Goal: Information Seeking & Learning: Learn about a topic

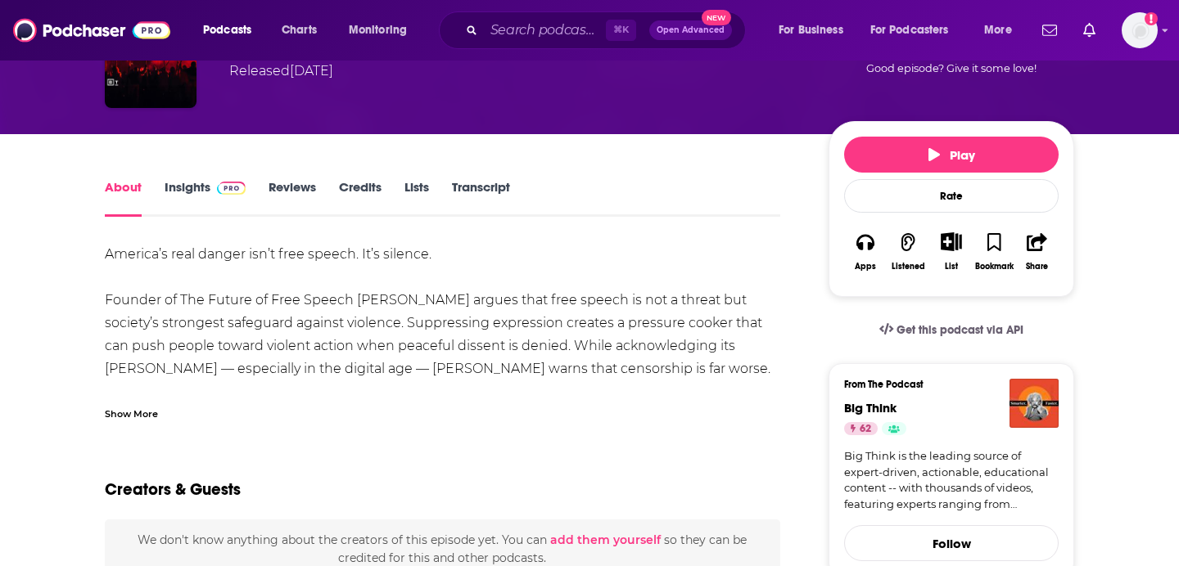
scroll to position [184, 0]
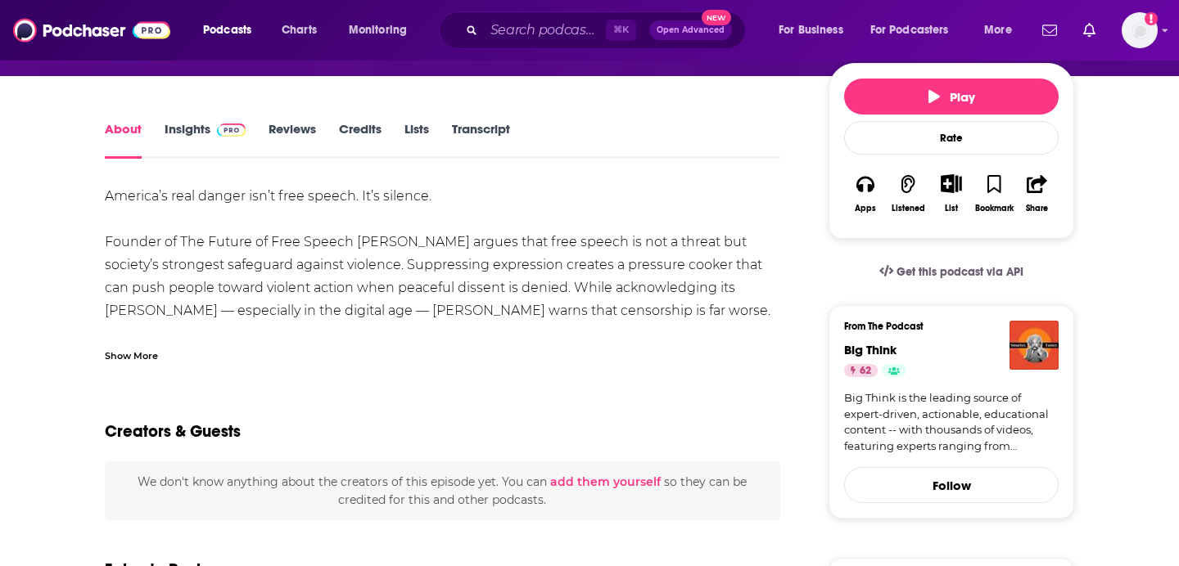
click at [490, 141] on link "Transcript" at bounding box center [481, 140] width 58 height 38
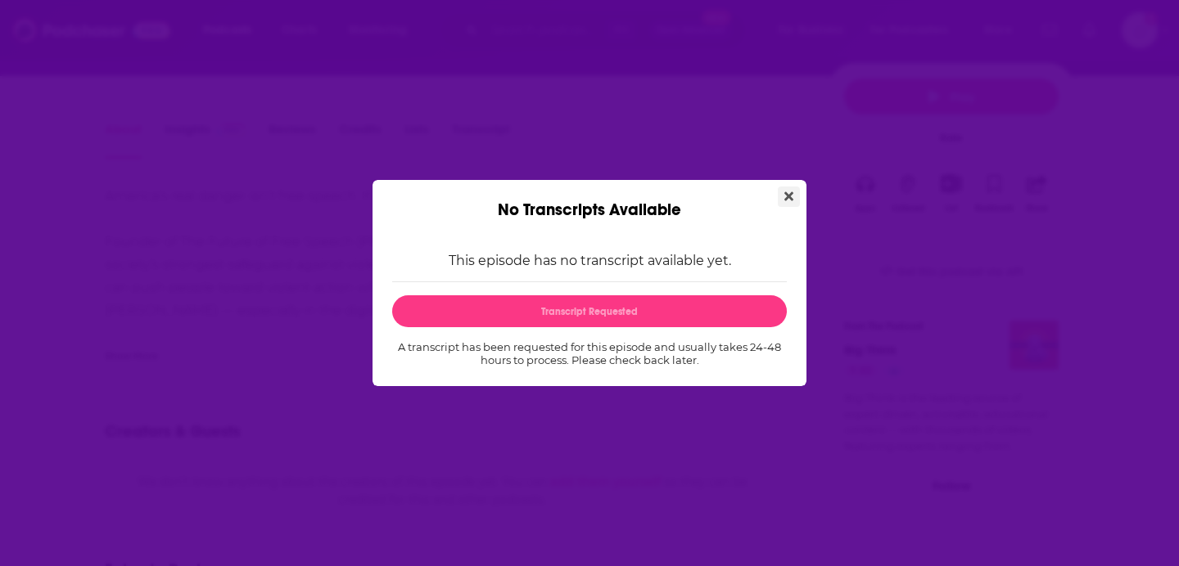
click at [796, 202] on button "Close" at bounding box center [789, 197] width 22 height 20
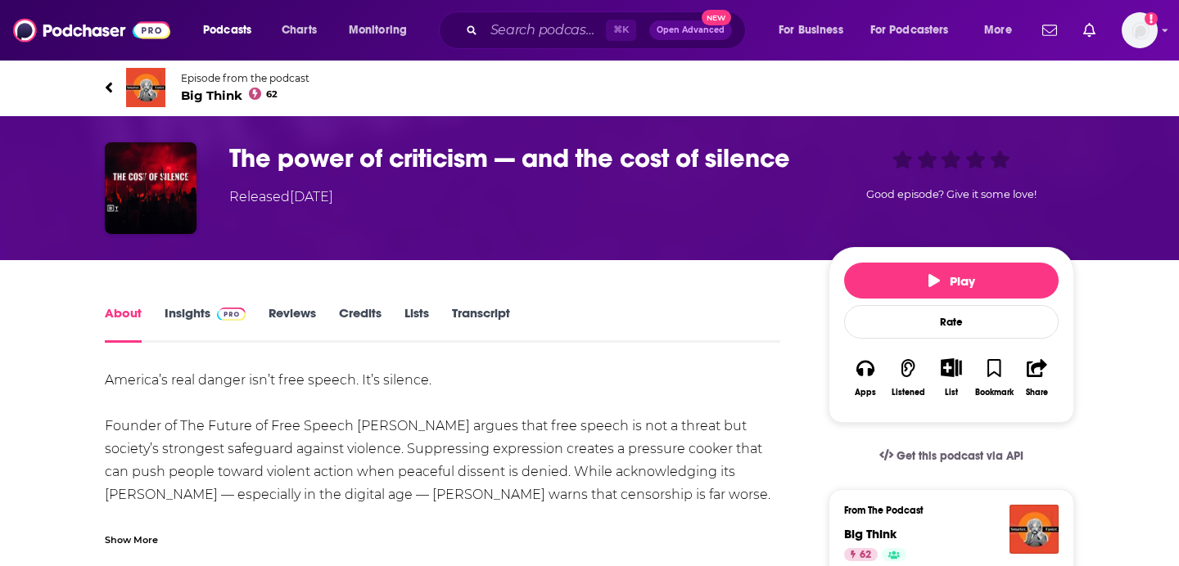
scroll to position [184, 0]
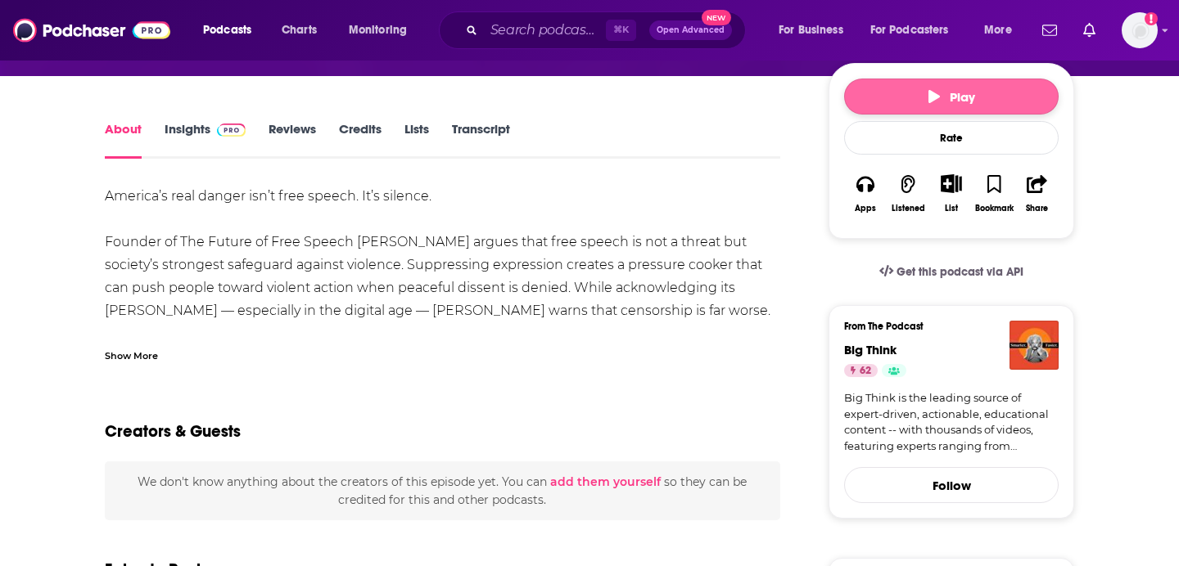
click at [922, 93] on button "Play" at bounding box center [951, 97] width 214 height 36
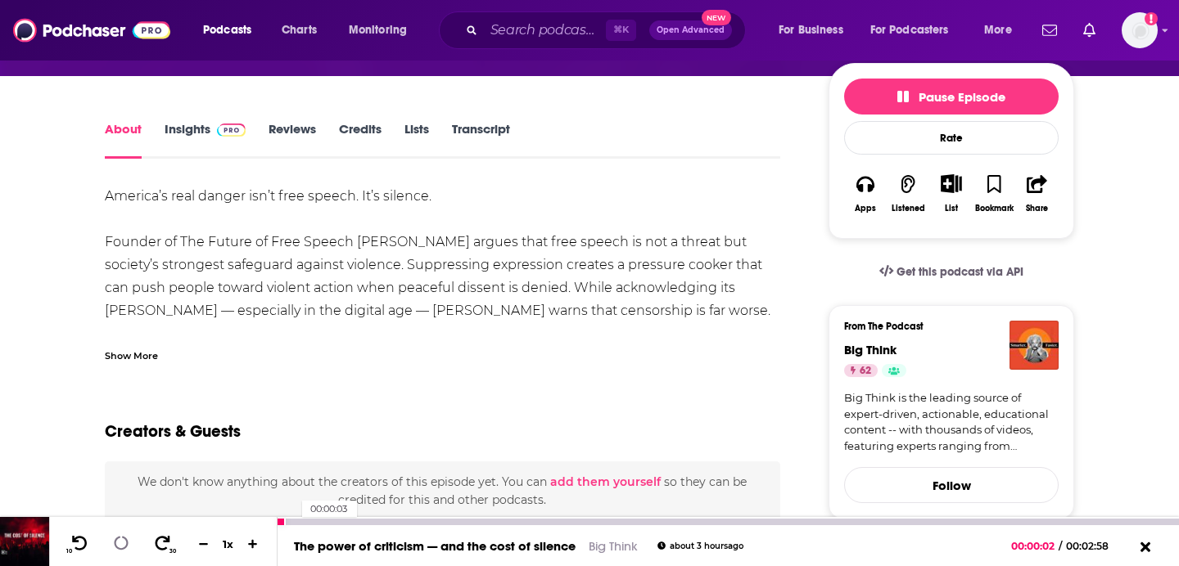
click at [294, 521] on div at bounding box center [728, 522] width 901 height 7
click at [316, 524] on div at bounding box center [728, 522] width 901 height 7
click at [344, 524] on div at bounding box center [728, 522] width 901 height 7
click at [387, 523] on div at bounding box center [728, 522] width 901 height 7
click at [440, 523] on div at bounding box center [728, 522] width 901 height 7
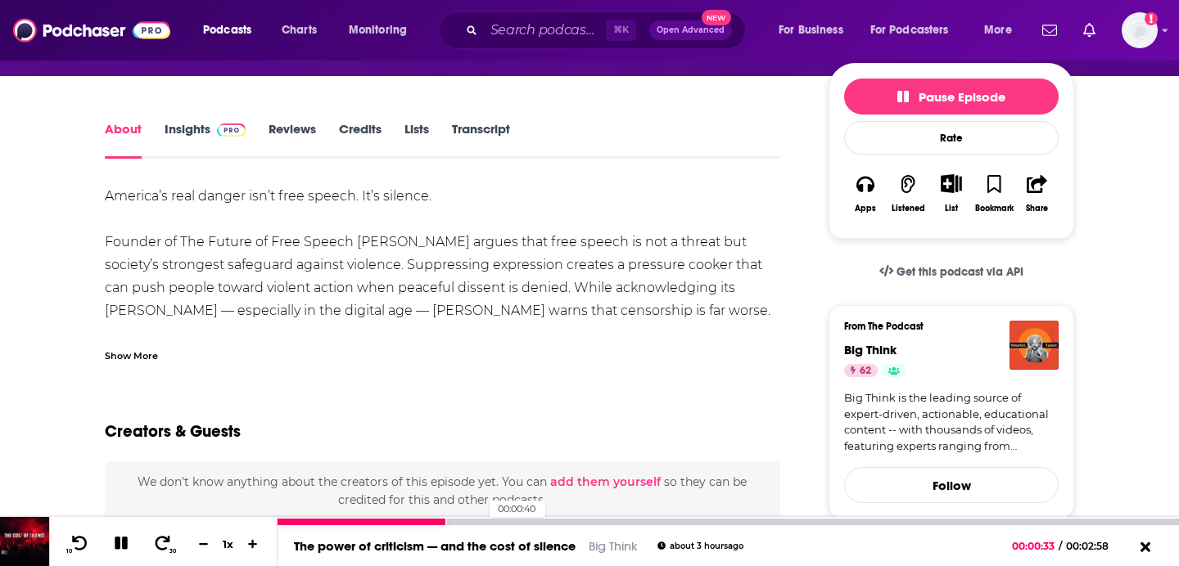
click at [481, 525] on div at bounding box center [728, 522] width 901 height 7
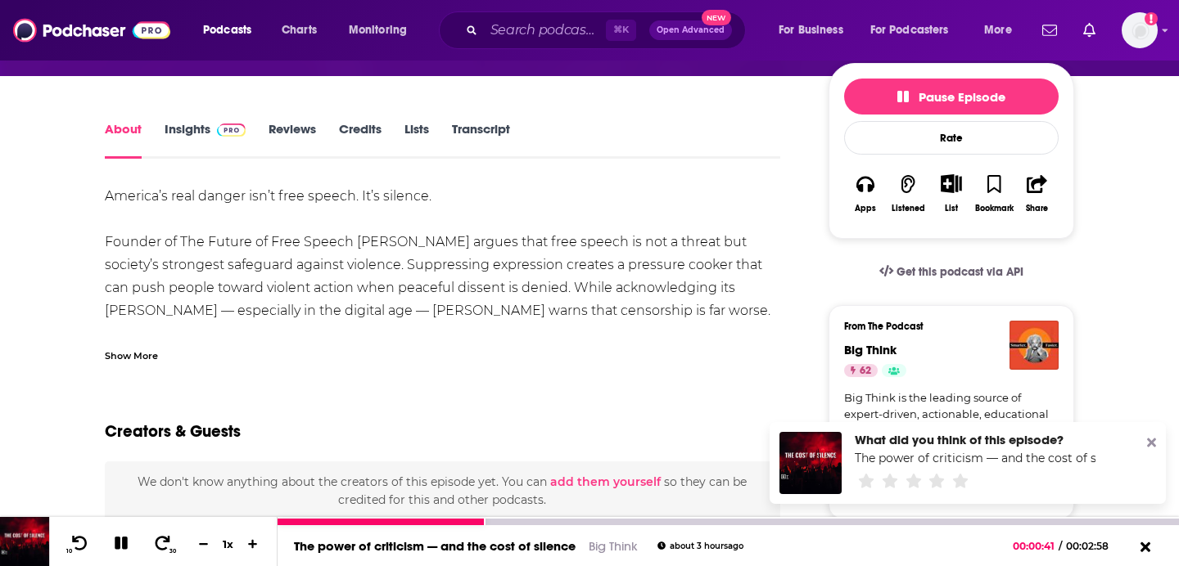
click at [544, 526] on div "The power of criticism — and the cost of silence Big Think about 3 hours ago 00…" at bounding box center [728, 546] width 901 height 41
click at [553, 522] on div at bounding box center [728, 522] width 901 height 7
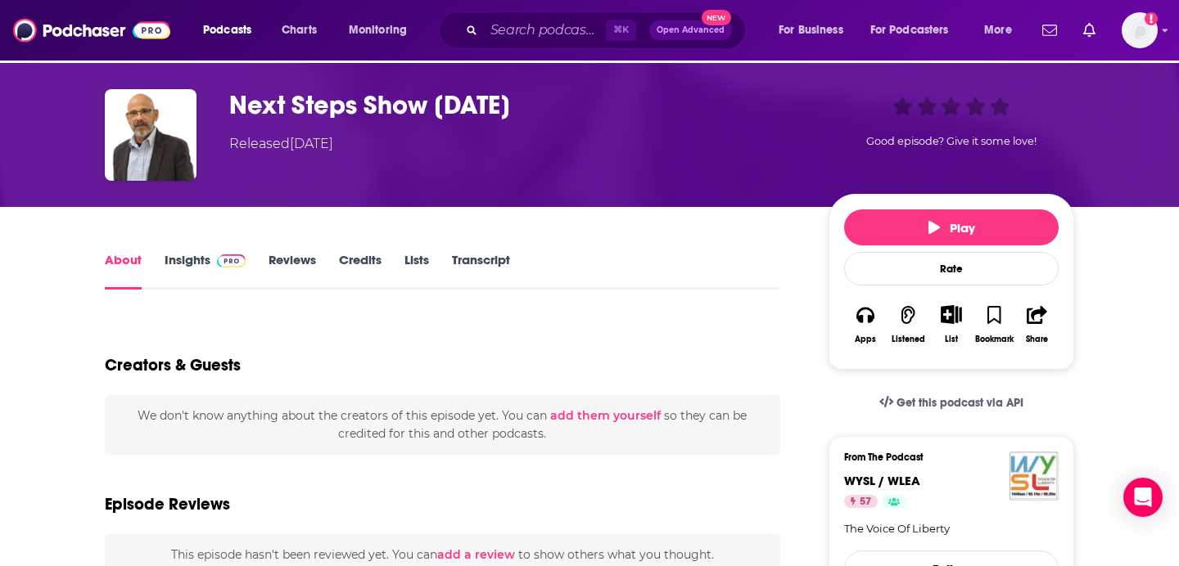
scroll to position [55, 0]
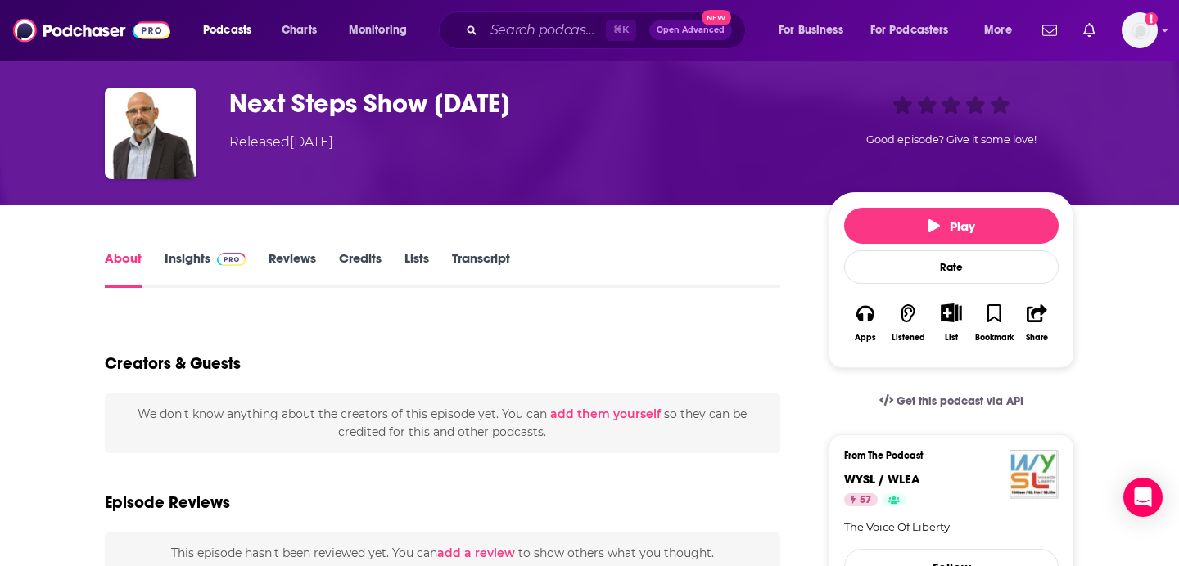
click at [487, 251] on link "Transcript" at bounding box center [481, 270] width 58 height 38
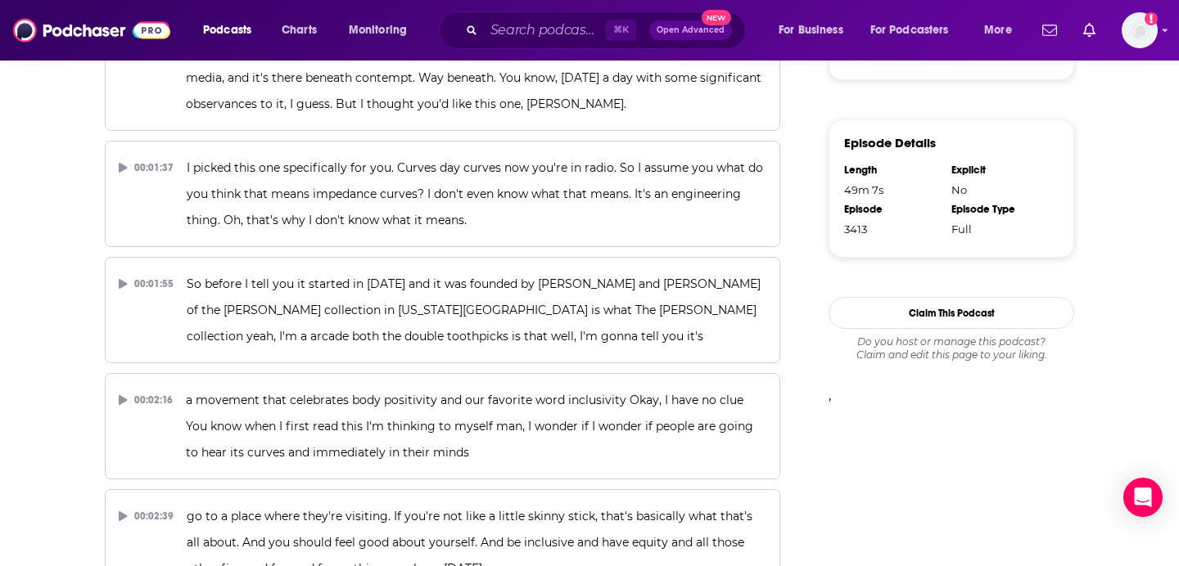
scroll to position [3104, 0]
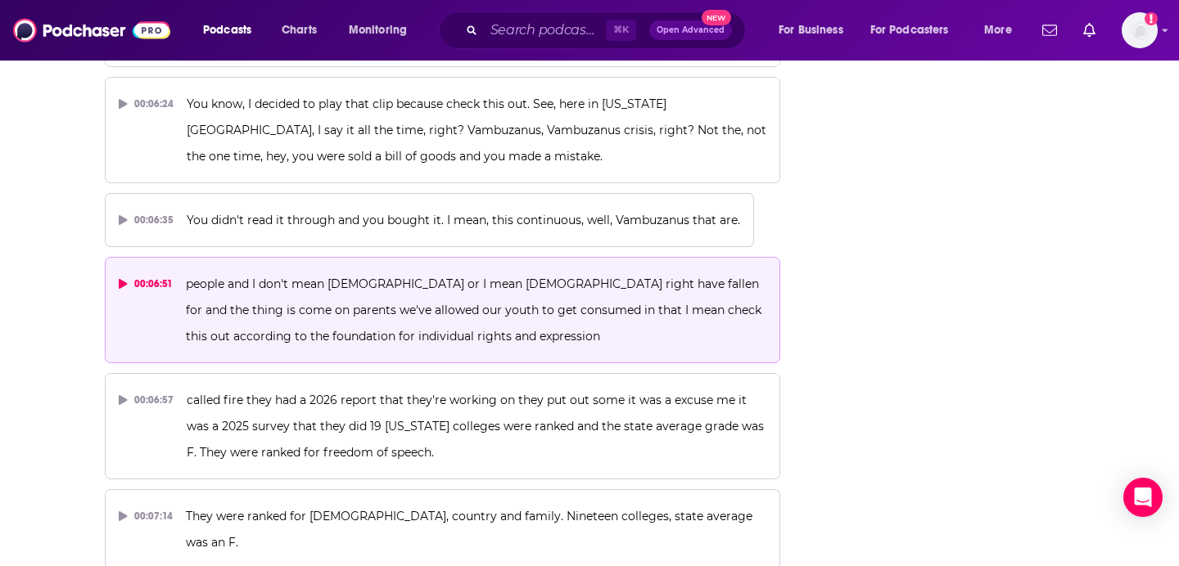
click at [140, 271] on div "00:06:51" at bounding box center [146, 284] width 54 height 26
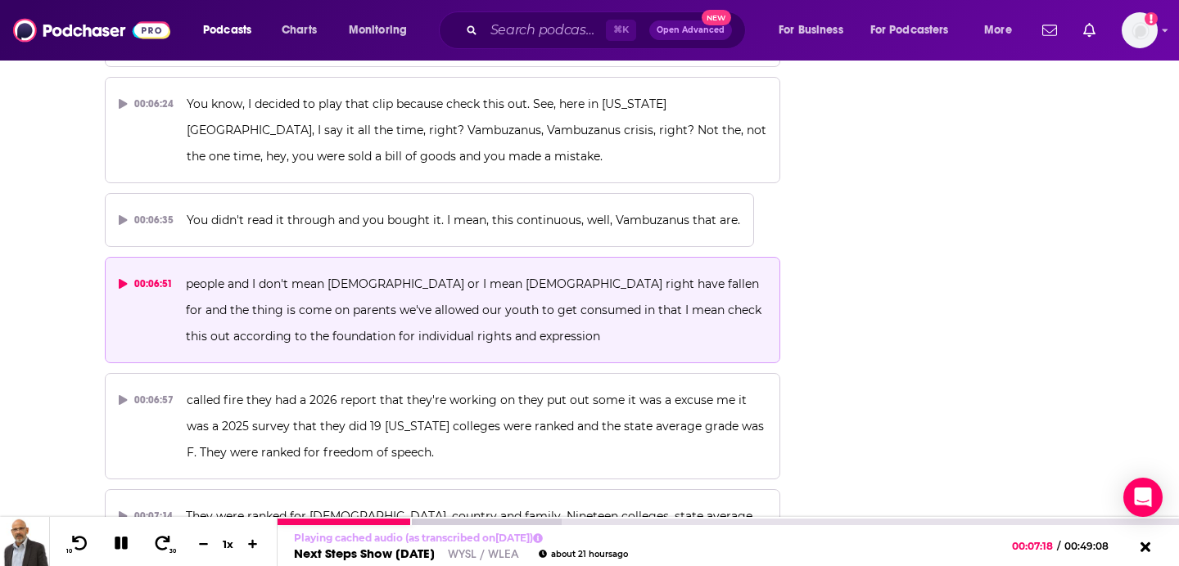
click at [121, 547] on icon at bounding box center [121, 543] width 13 height 13
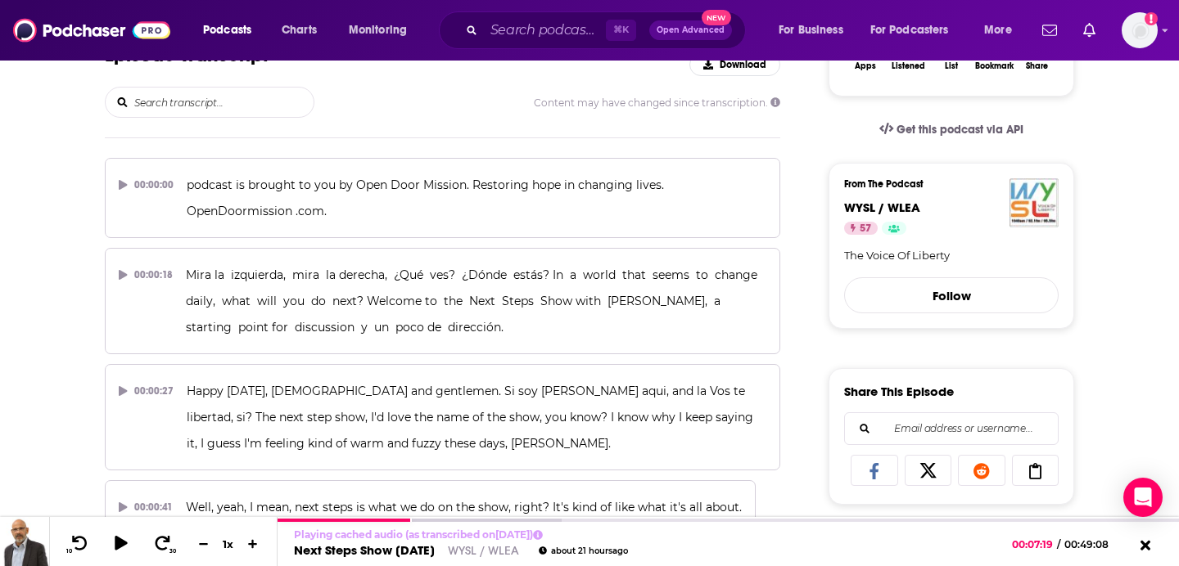
scroll to position [603, 0]
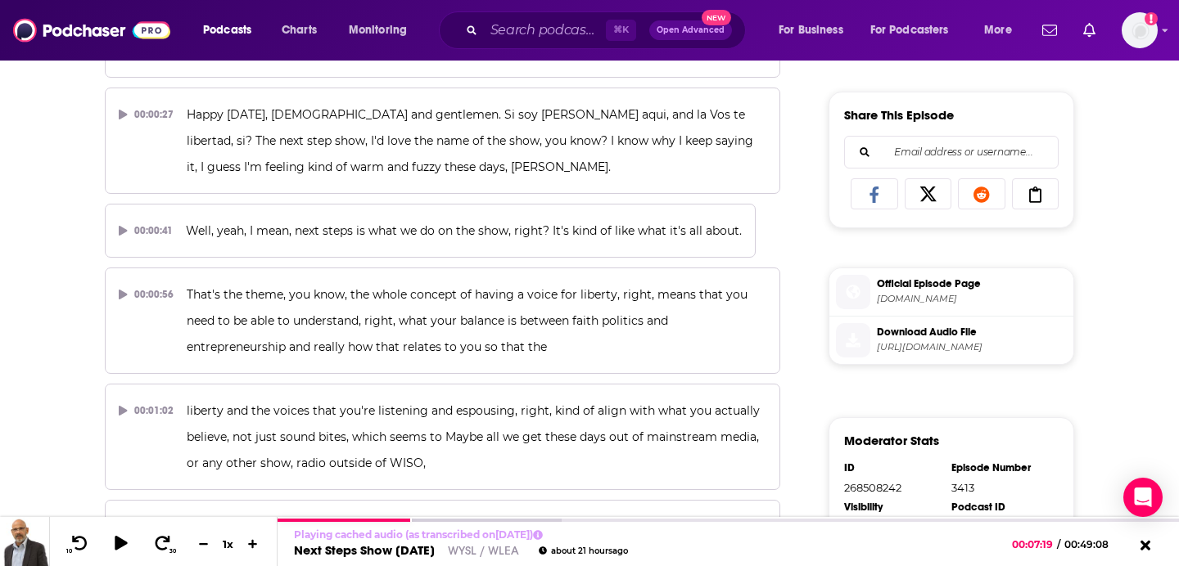
click at [914, 354] on span "[URL][DOMAIN_NAME]" at bounding box center [972, 347] width 190 height 12
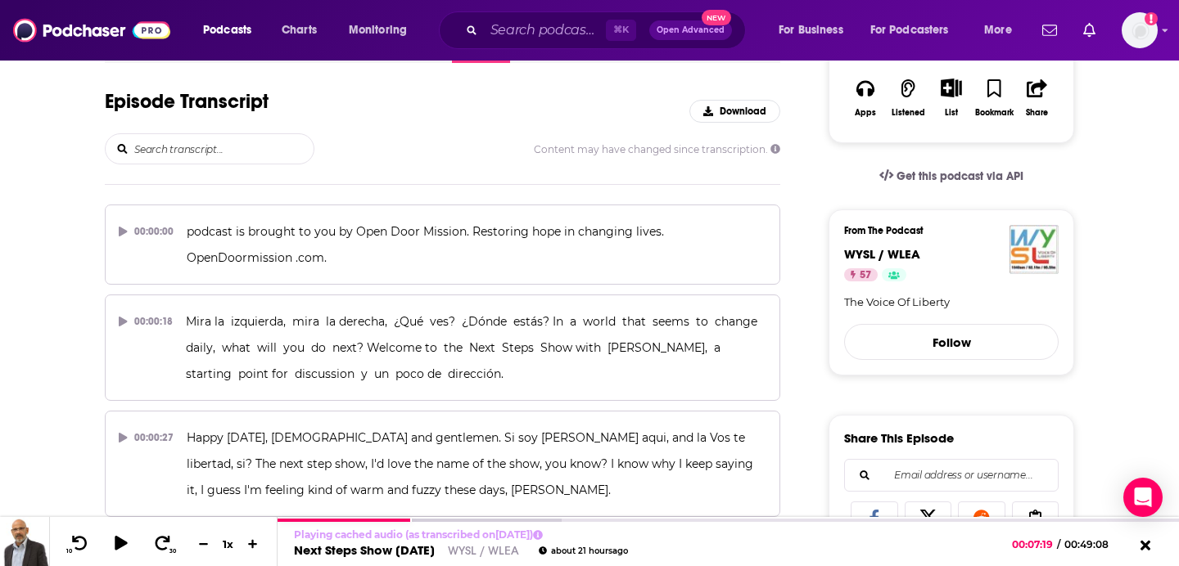
scroll to position [0, 0]
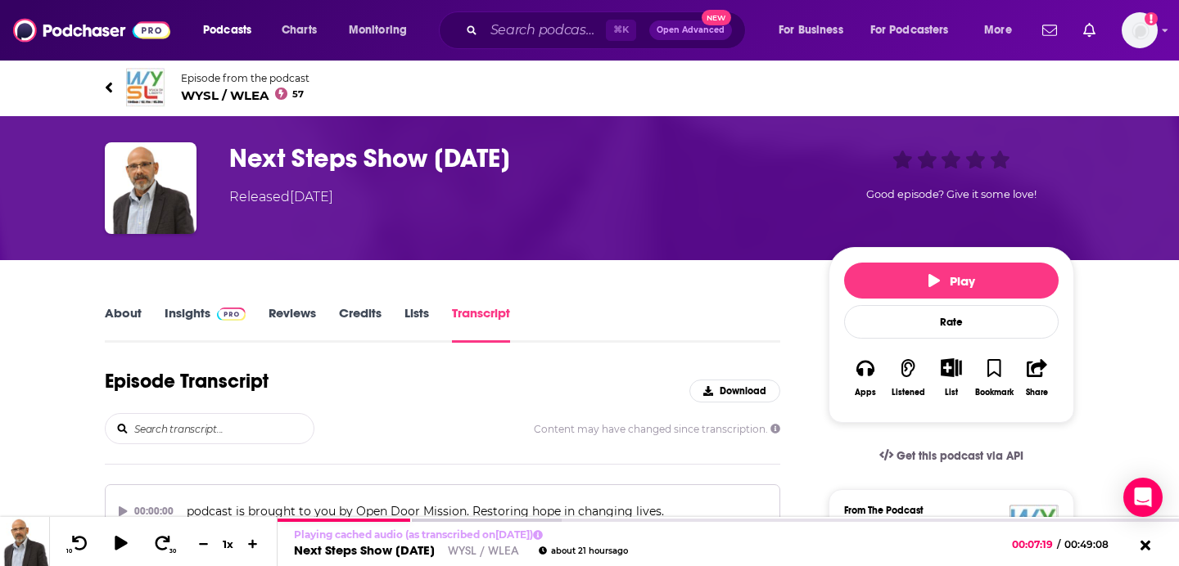
click at [572, 157] on h3 "Next Steps Show [DATE]" at bounding box center [515, 158] width 573 height 32
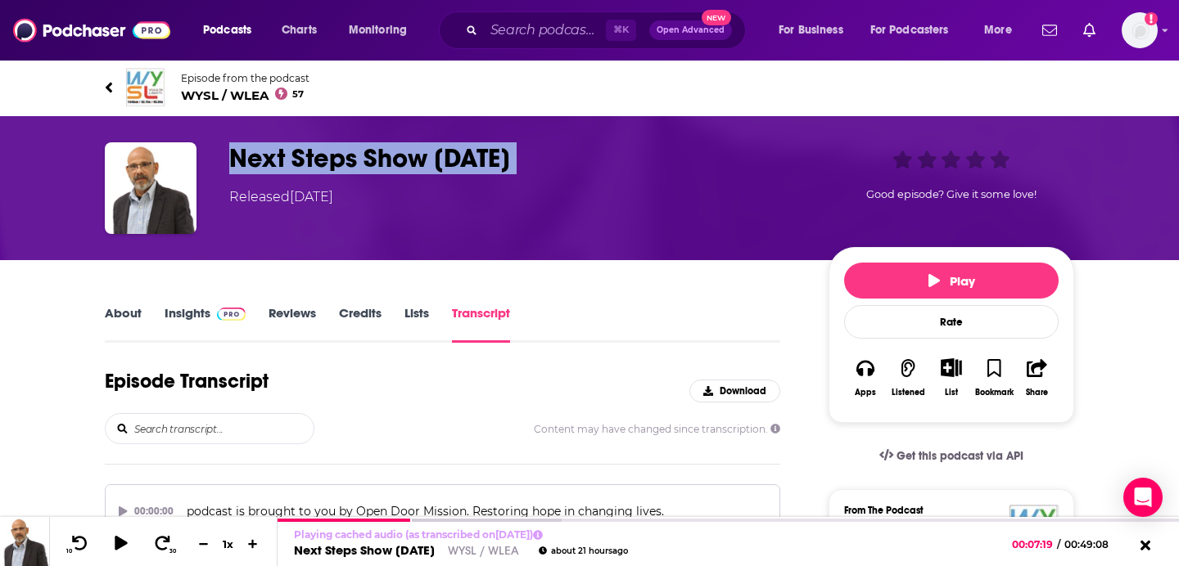
click at [572, 157] on h3 "Next Steps Show [DATE]" at bounding box center [515, 158] width 573 height 32
copy h3 "Next Steps Show [DATE]"
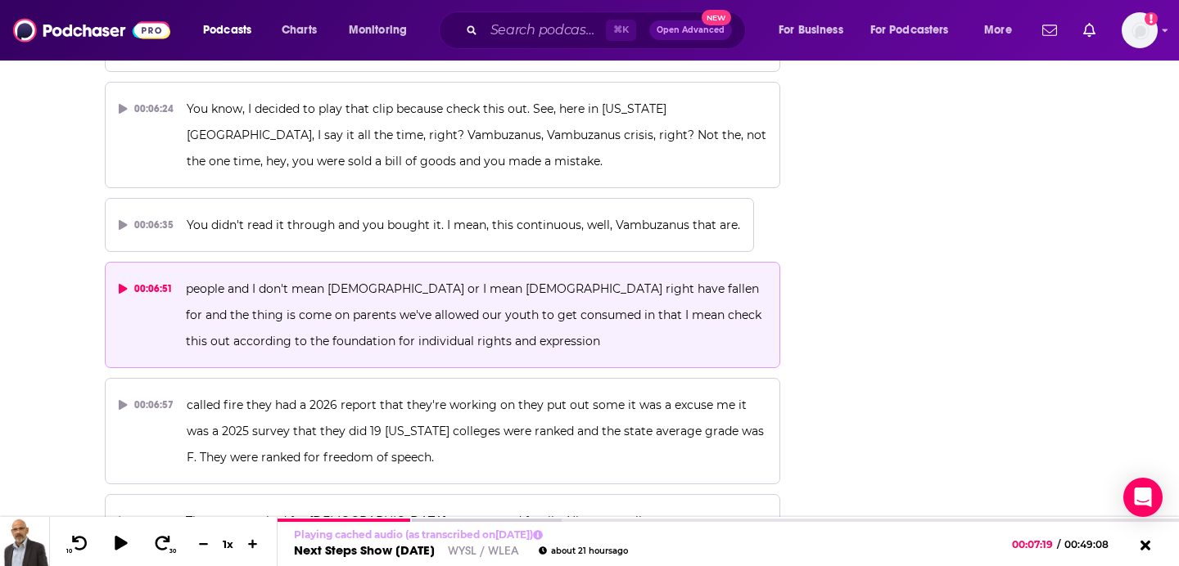
scroll to position [3104, 0]
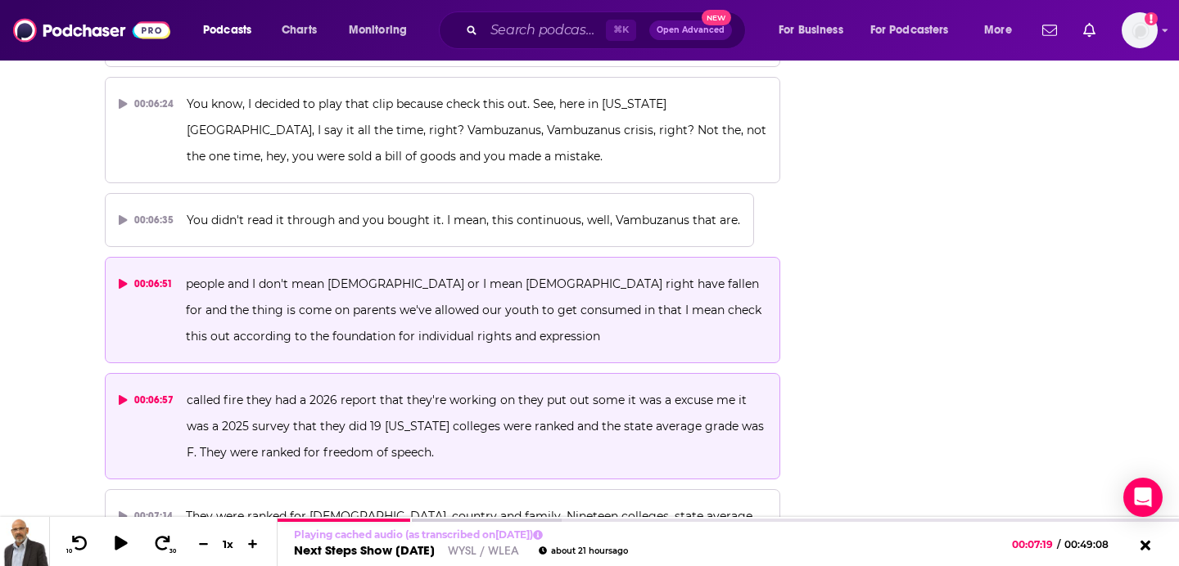
click at [144, 387] on div "00:06:57" at bounding box center [146, 400] width 55 height 26
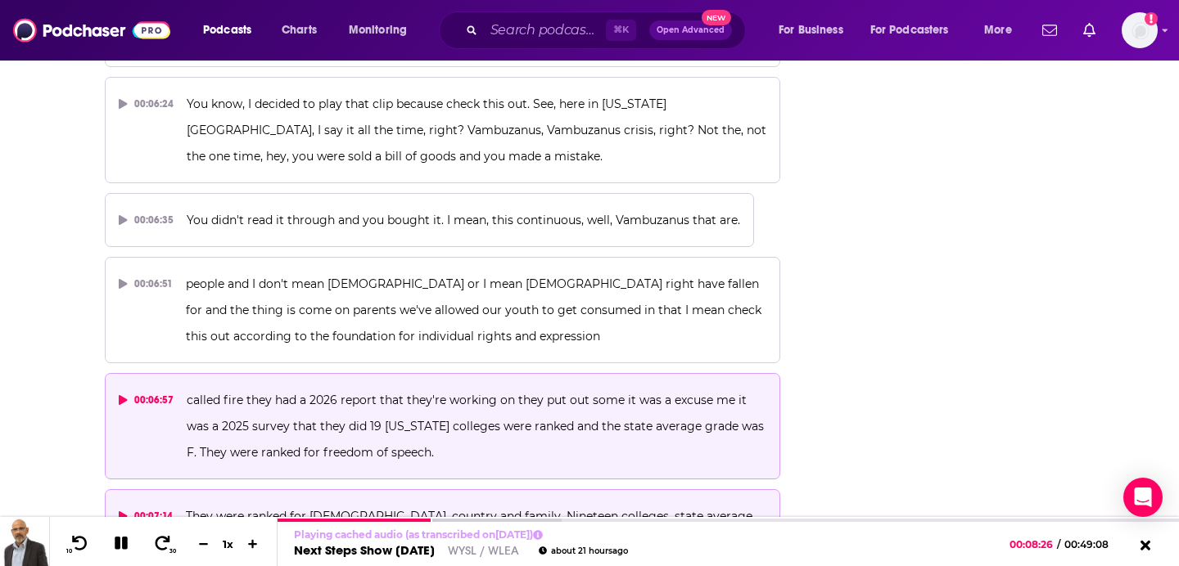
click at [135, 503] on div "00:07:14" at bounding box center [146, 516] width 54 height 26
click at [139, 387] on div "00:06:57" at bounding box center [146, 400] width 55 height 26
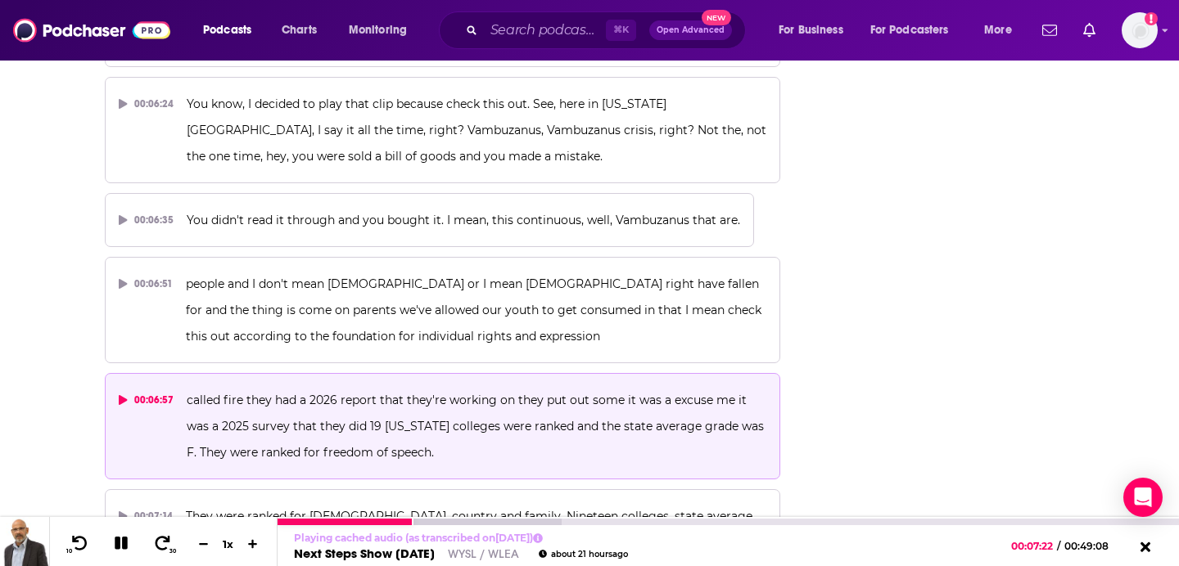
click at [130, 544] on button at bounding box center [121, 545] width 29 height 20
click at [119, 544] on icon at bounding box center [121, 543] width 14 height 16
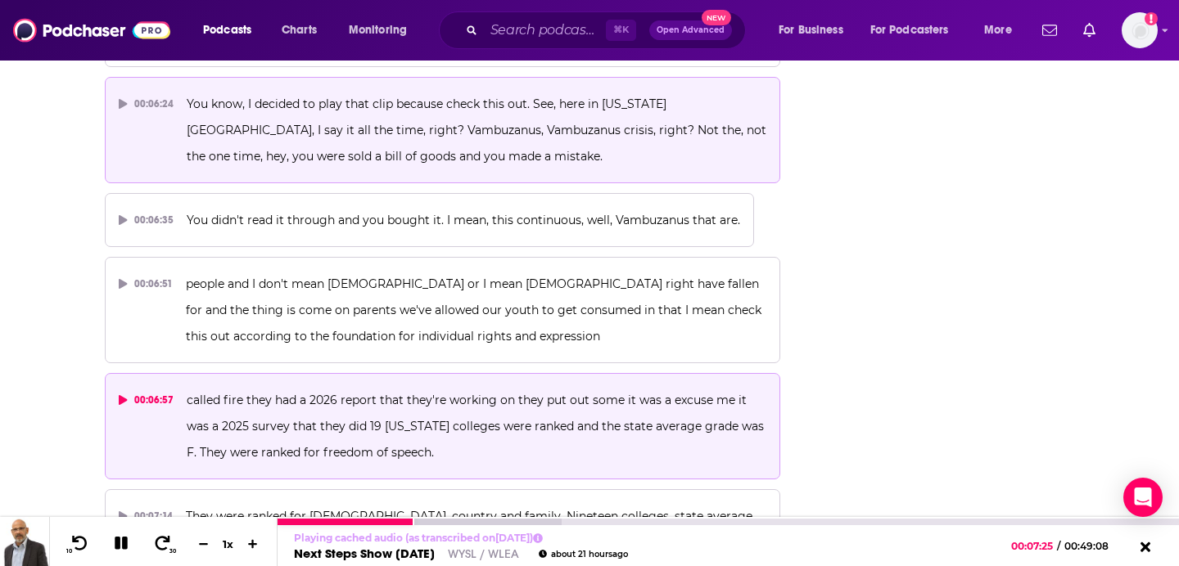
drag, startPoint x: 130, startPoint y: 544, endPoint x: 172, endPoint y: 106, distance: 439.1
click at [122, 541] on icon at bounding box center [121, 543] width 13 height 13
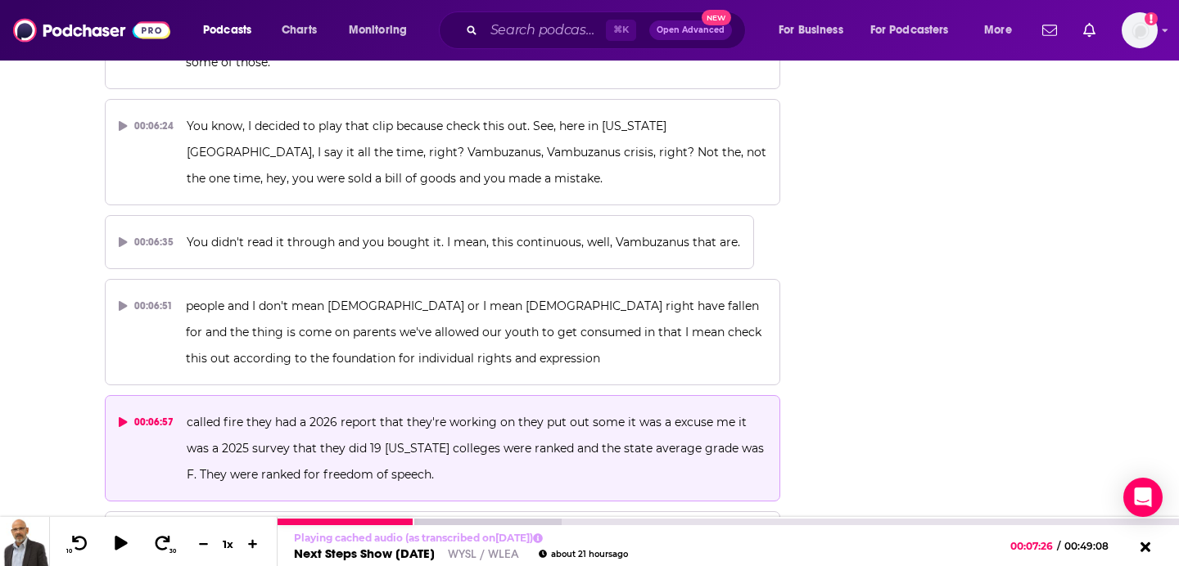
scroll to position [3049, 0]
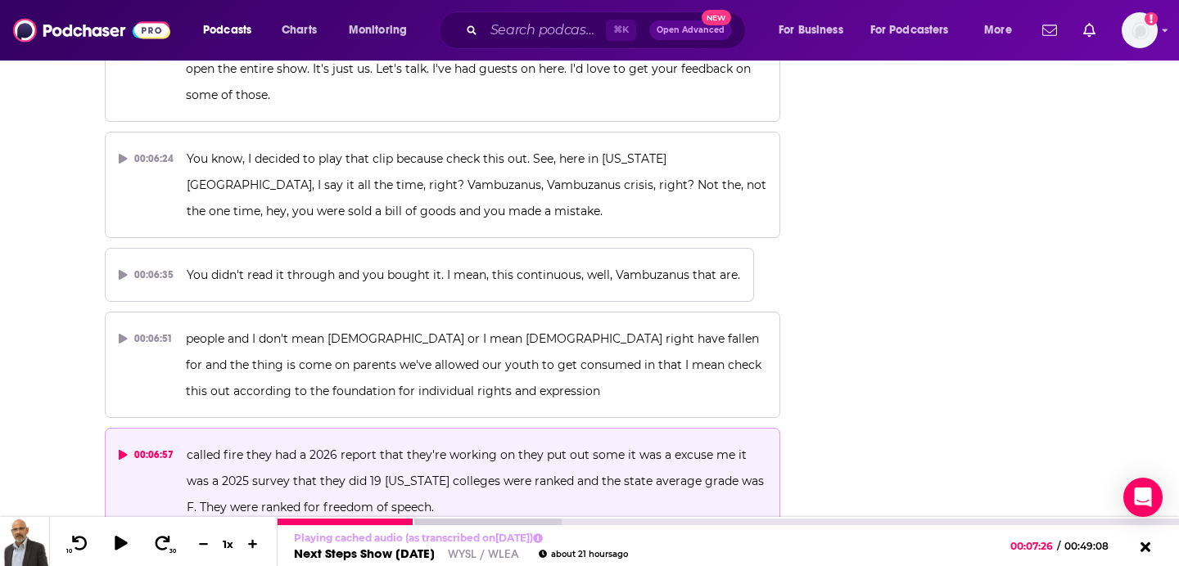
click at [143, 442] on div "00:06:57" at bounding box center [146, 455] width 55 height 26
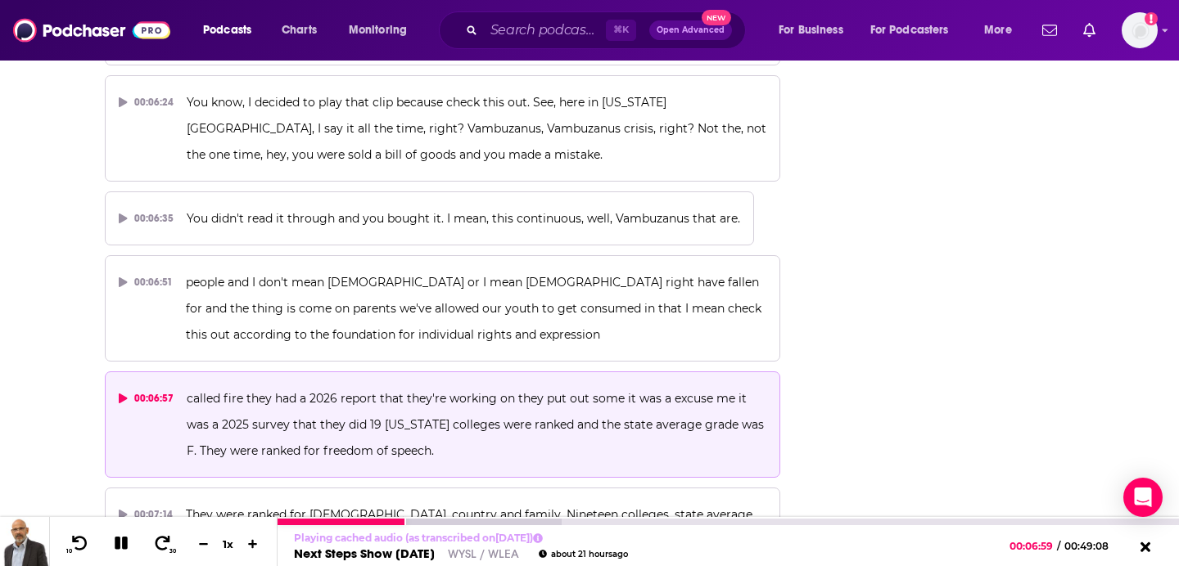
scroll to position [3117, 0]
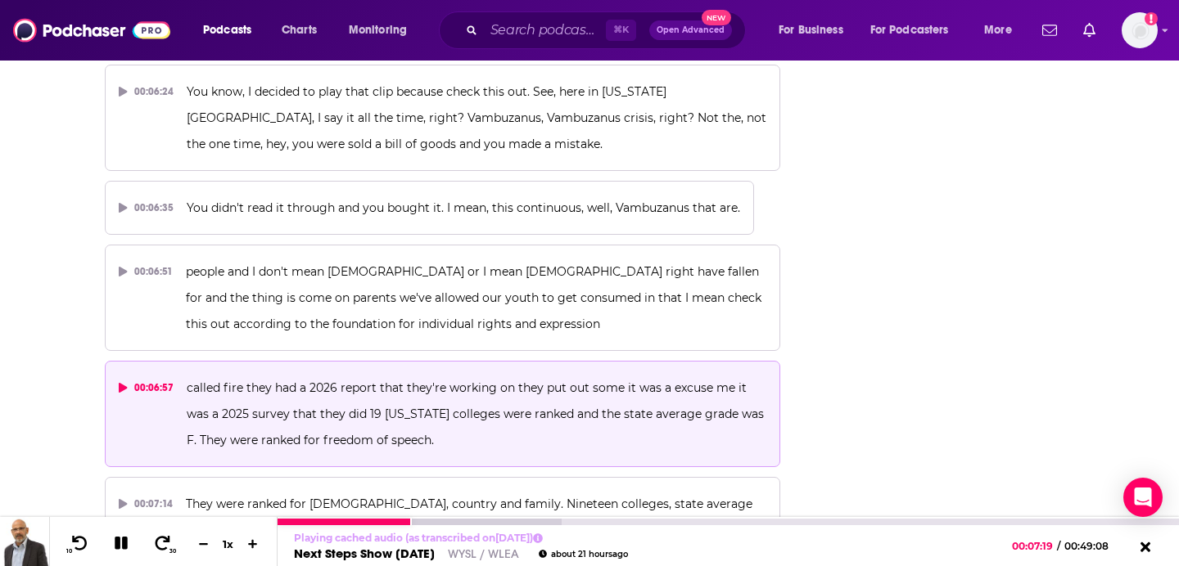
click at [120, 536] on icon at bounding box center [121, 543] width 19 height 15
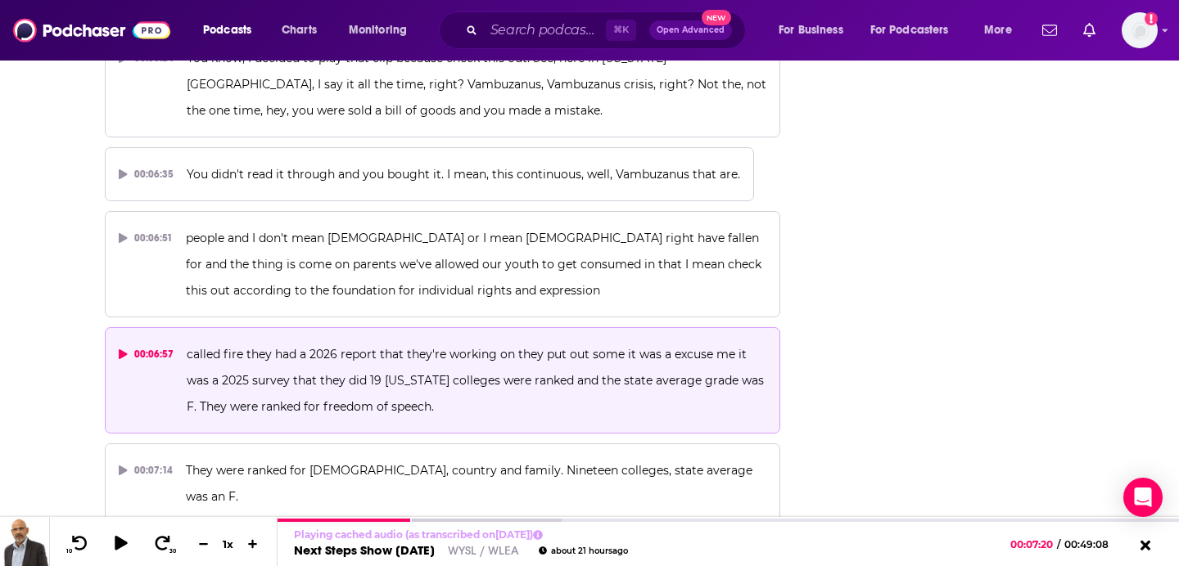
scroll to position [3151, 0]
click at [133, 341] on div "00:06:57" at bounding box center [146, 354] width 55 height 26
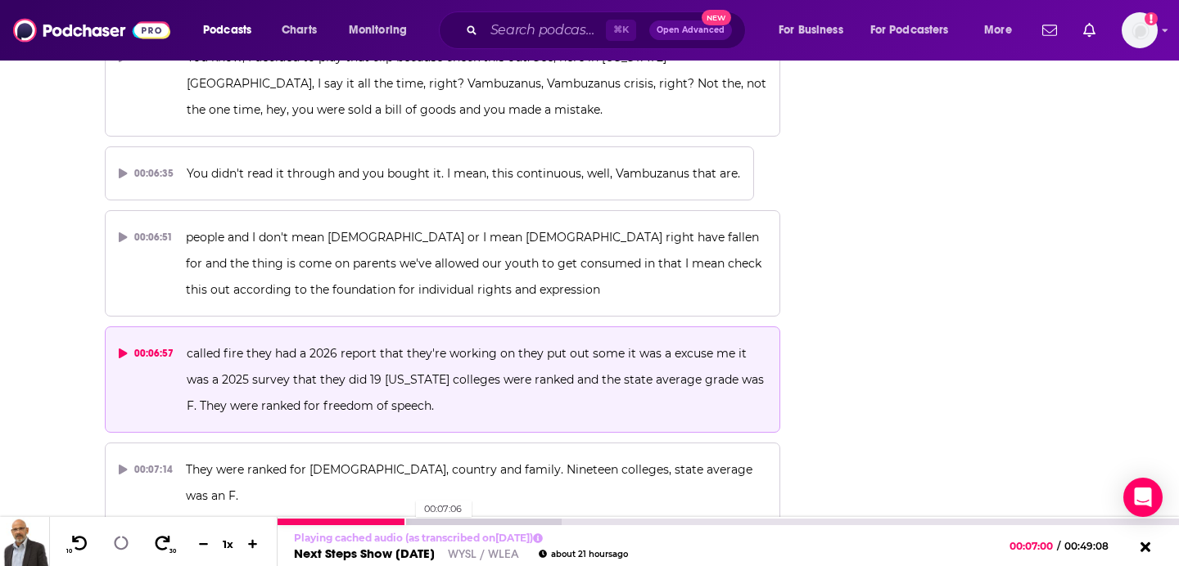
click at [407, 519] on div at bounding box center [420, 522] width 284 height 7
click at [413, 519] on div at bounding box center [420, 522] width 284 height 7
click at [409, 519] on div at bounding box center [346, 522] width 136 height 7
click at [406, 519] on div at bounding box center [342, 522] width 129 height 7
click at [113, 543] on icon at bounding box center [121, 544] width 16 height 20
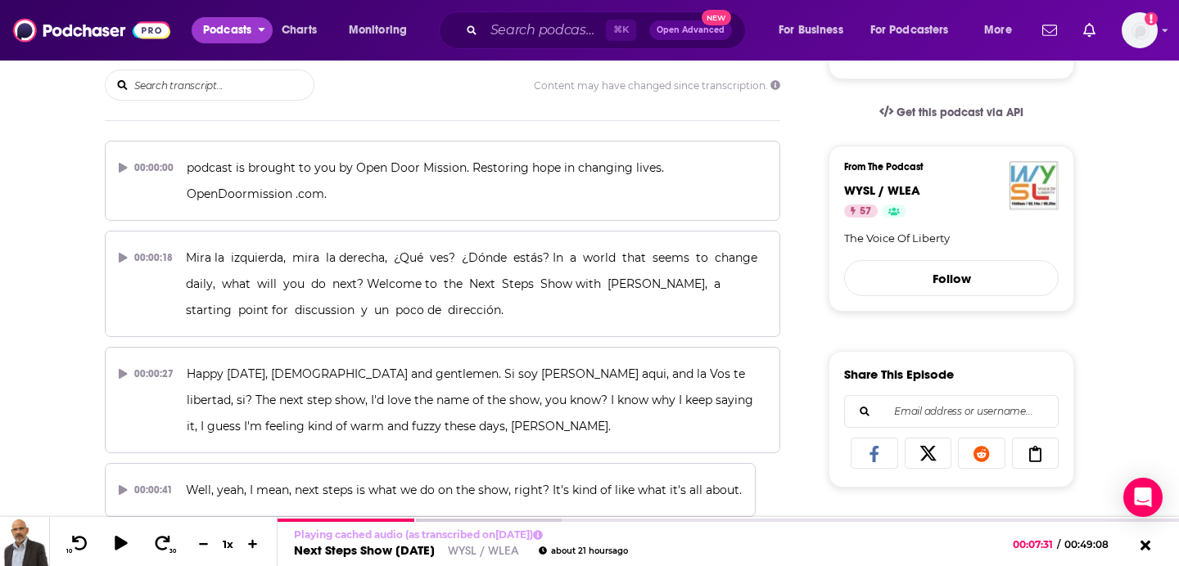
scroll to position [5220, 0]
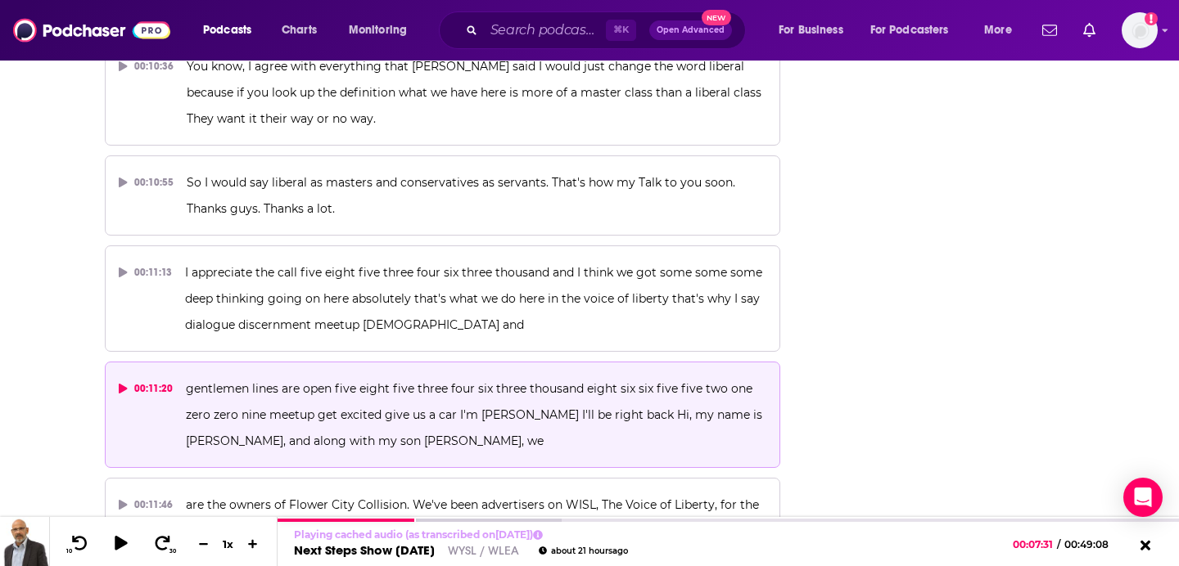
click at [132, 376] on div "00:11:20" at bounding box center [146, 389] width 54 height 26
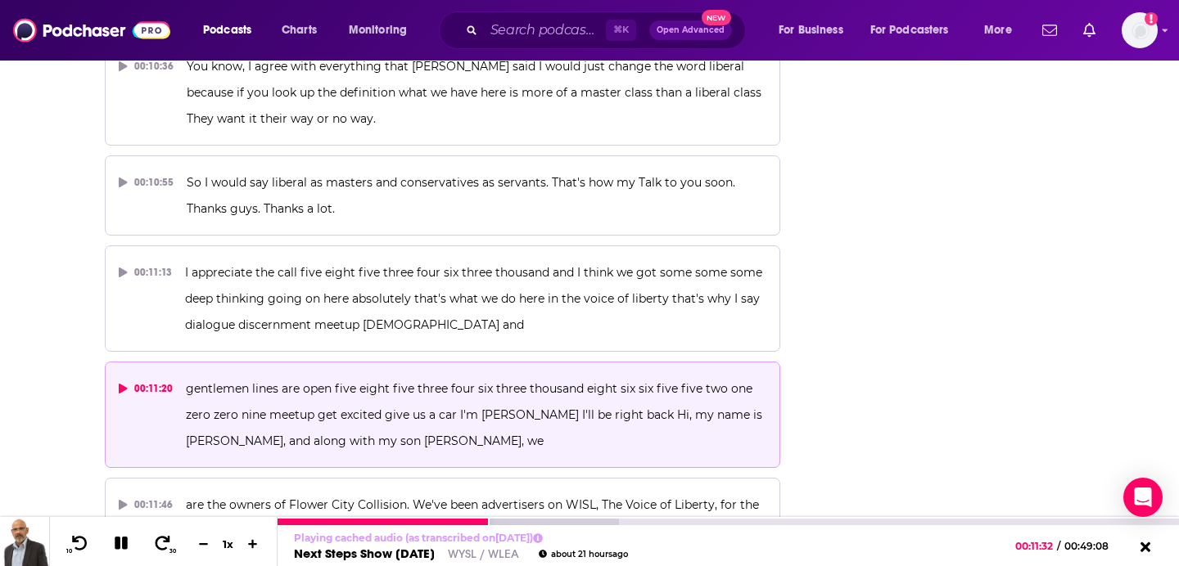
click at [120, 542] on icon at bounding box center [121, 543] width 19 height 15
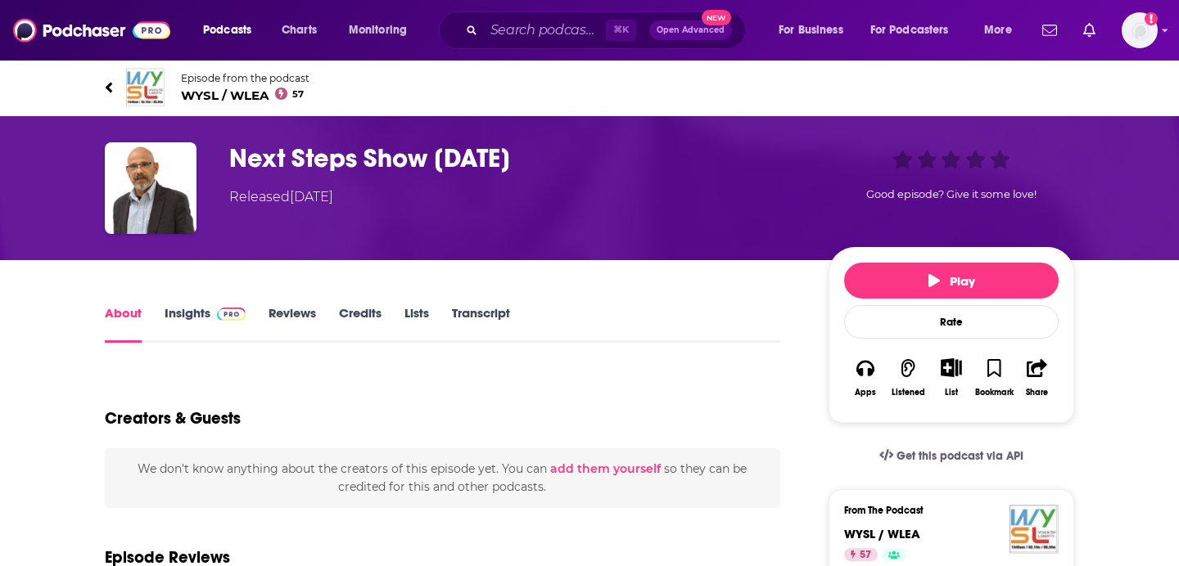
click at [457, 317] on link "Transcript" at bounding box center [481, 324] width 58 height 38
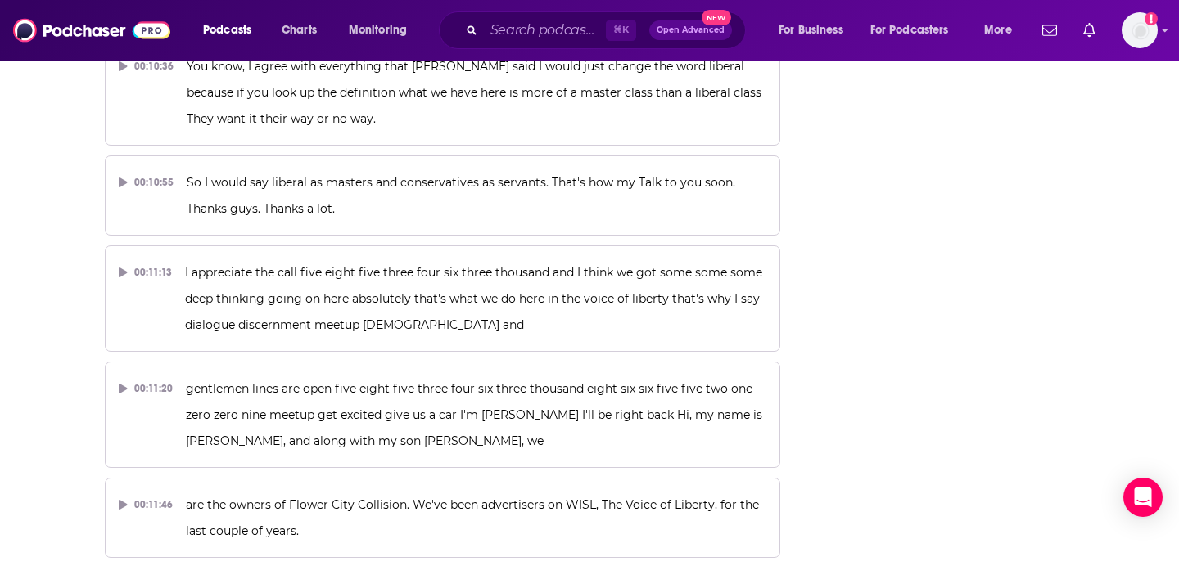
scroll to position [10921, 0]
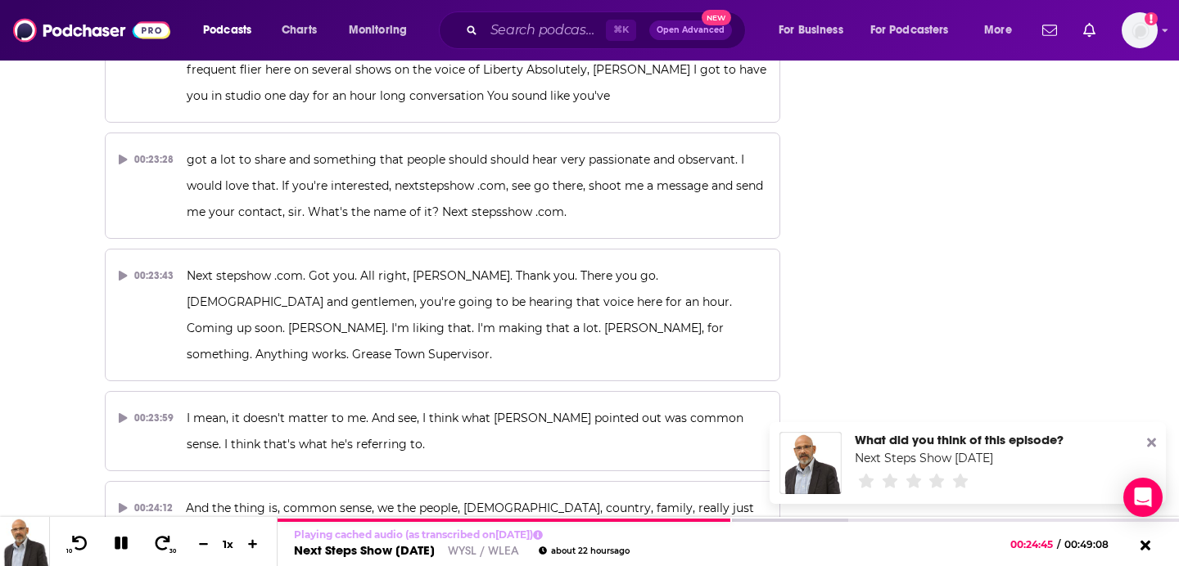
scroll to position [434, 0]
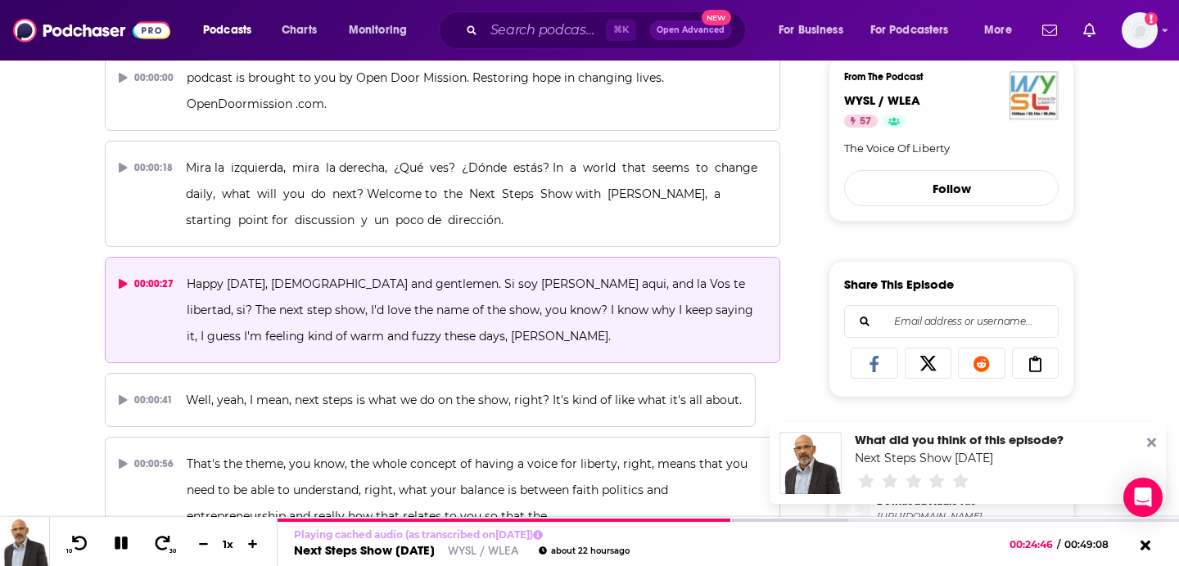
click at [137, 276] on div "00:00:27" at bounding box center [146, 284] width 55 height 26
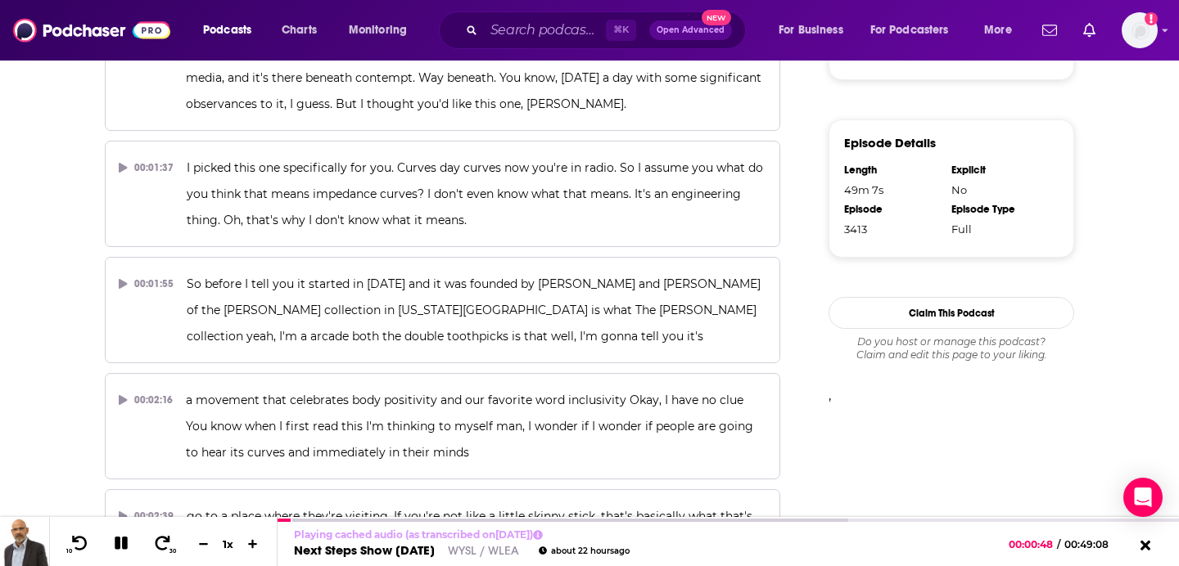
scroll to position [3104, 0]
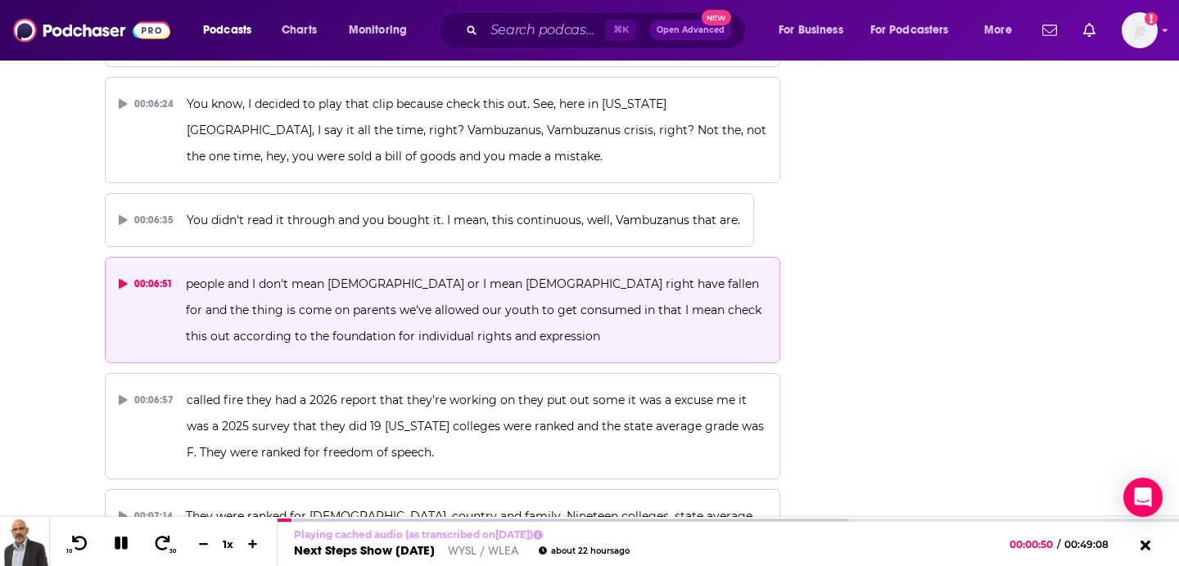
click at [132, 271] on div "00:06:51" at bounding box center [146, 284] width 54 height 26
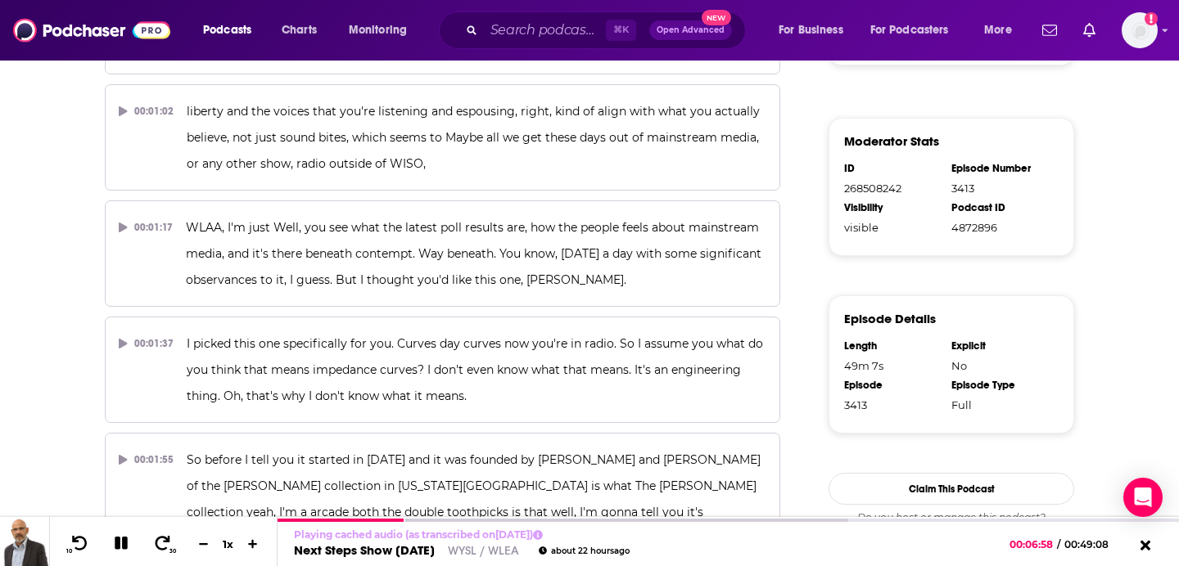
scroll to position [0, 0]
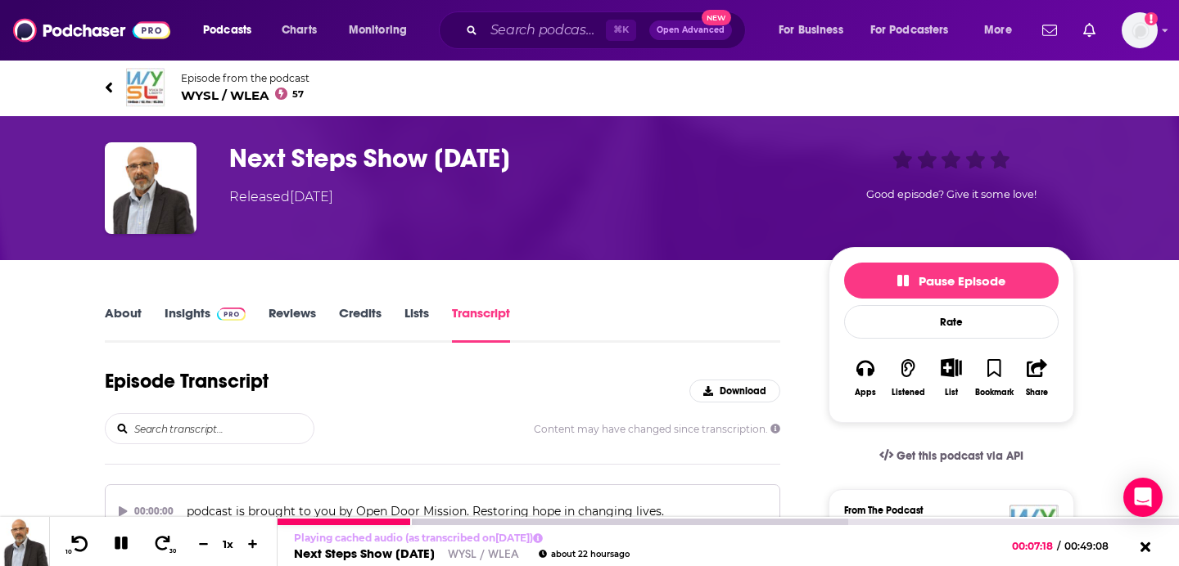
click at [79, 539] on icon at bounding box center [80, 543] width 20 height 16
click at [78, 545] on icon at bounding box center [80, 543] width 20 height 16
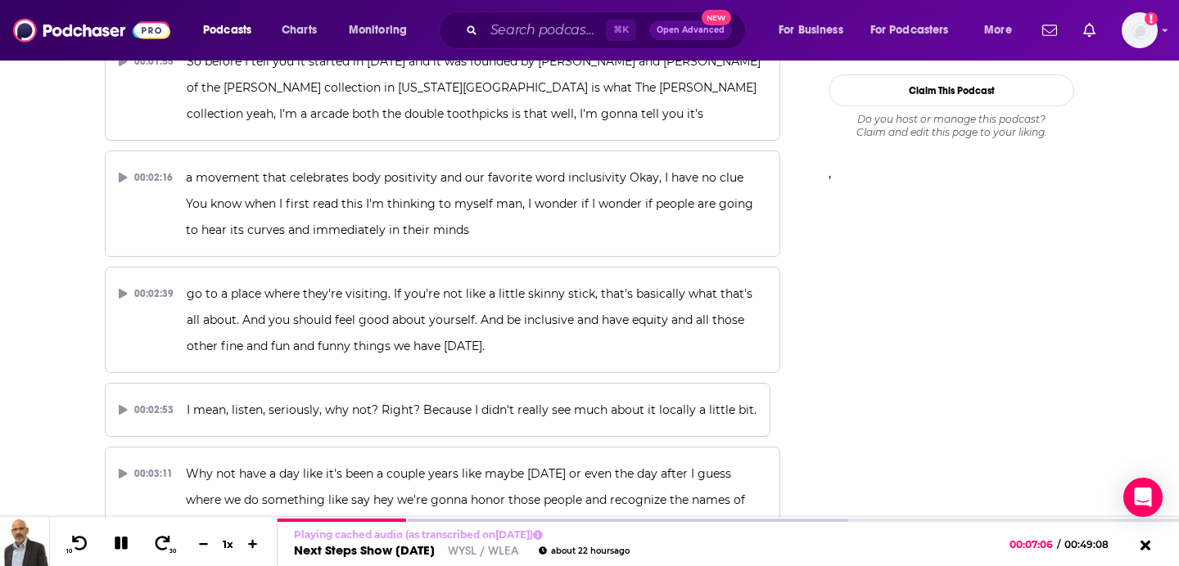
scroll to position [3104, 0]
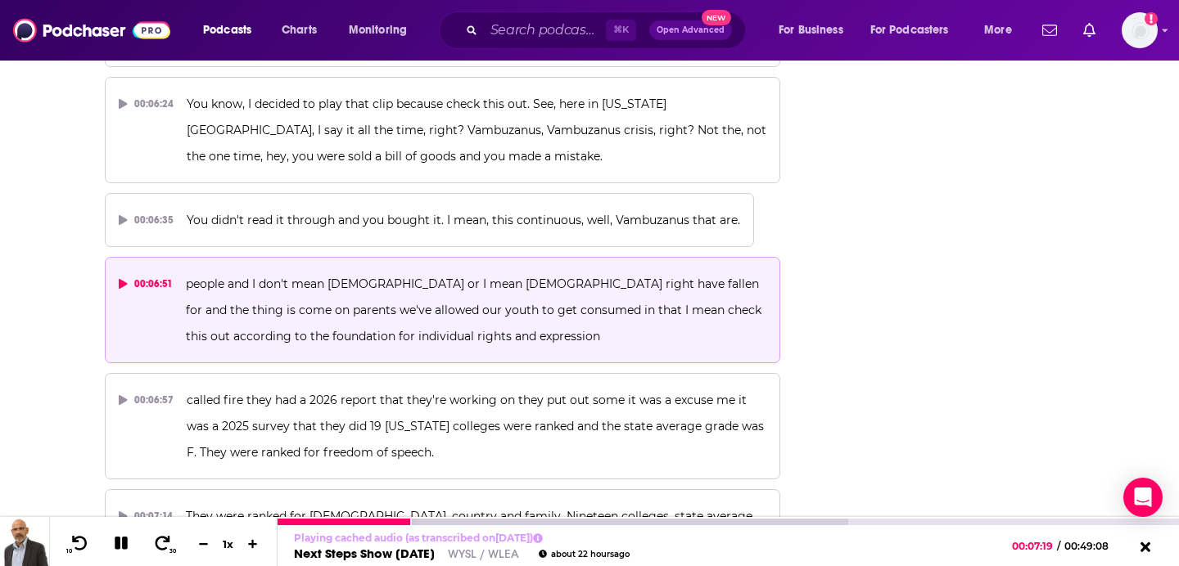
click at [120, 543] on icon at bounding box center [121, 543] width 13 height 13
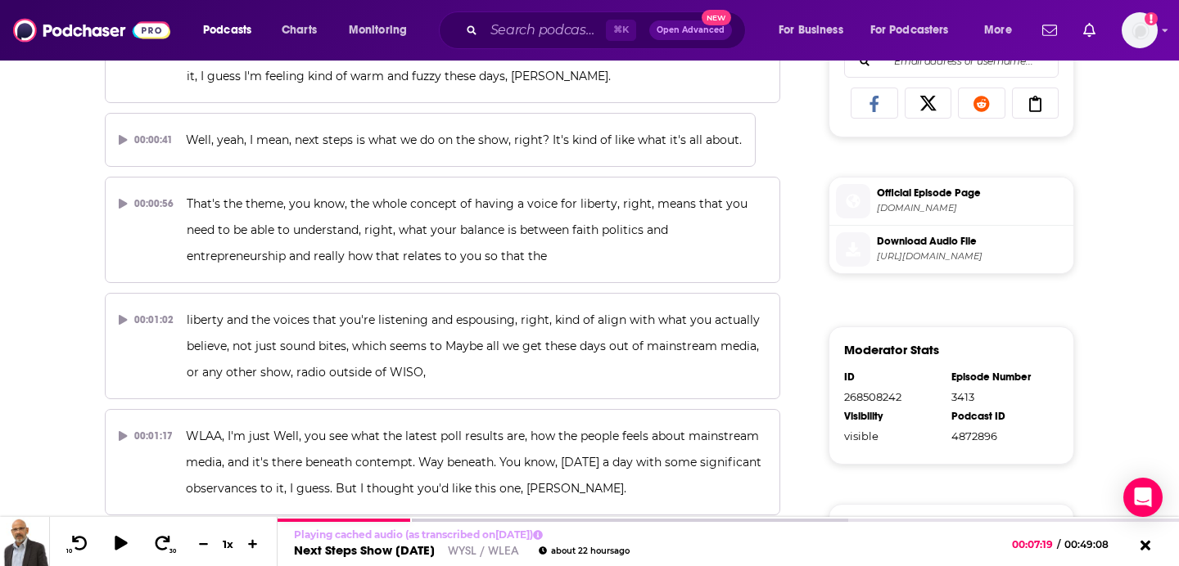
scroll to position [0, 0]
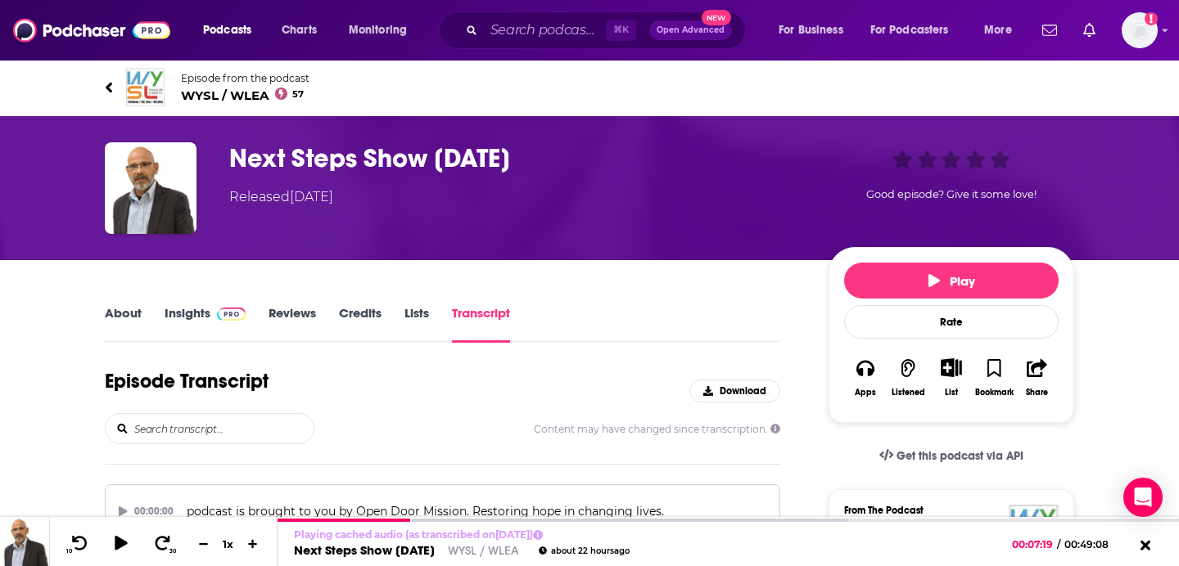
click at [244, 96] on span "WYSL / WLEA 57" at bounding box center [245, 96] width 129 height 16
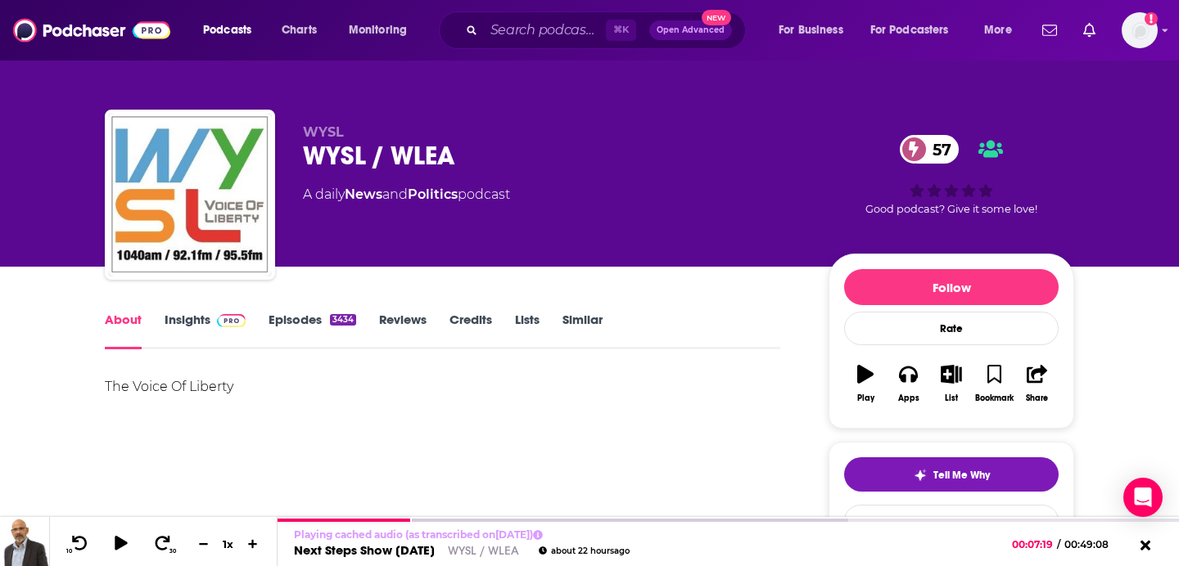
click at [310, 314] on link "Episodes 3434" at bounding box center [313, 331] width 88 height 38
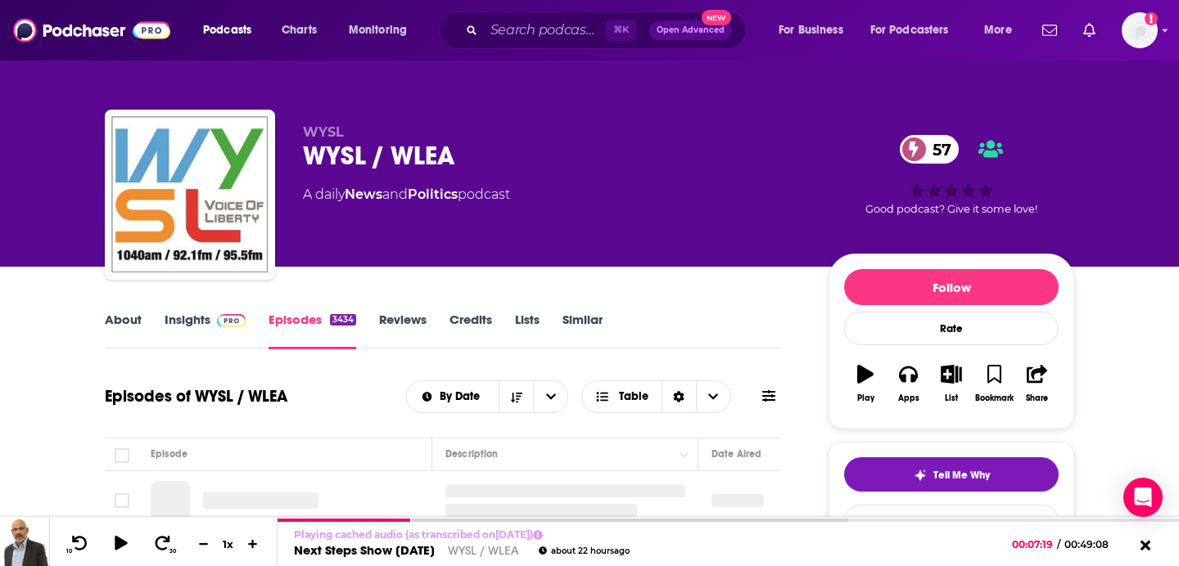
click at [223, 320] on img at bounding box center [231, 320] width 29 height 13
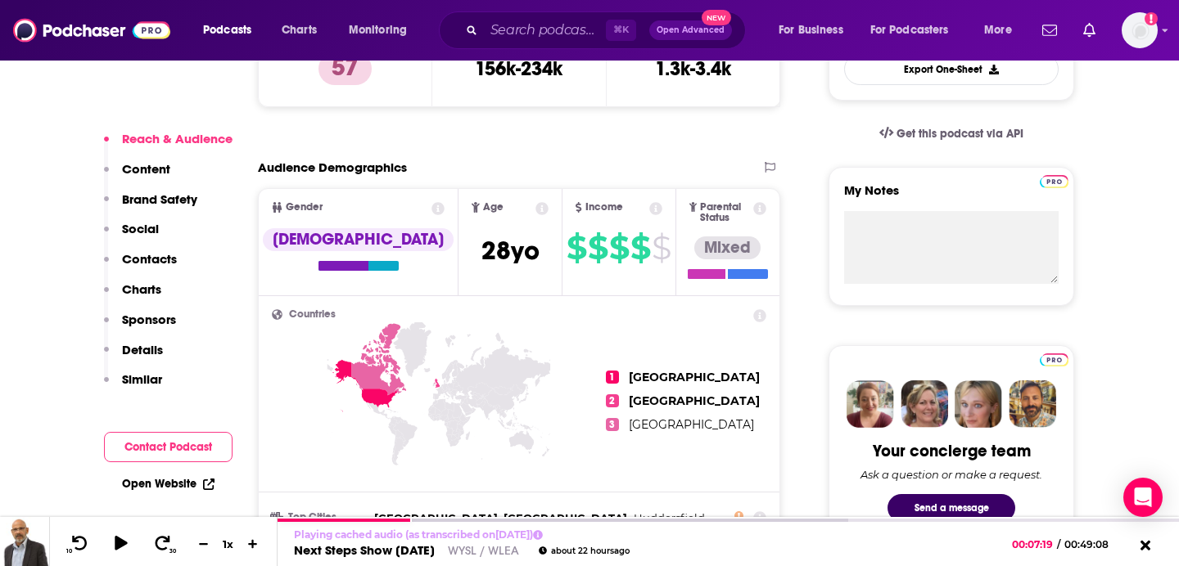
scroll to position [553, 0]
